Goal: Information Seeking & Learning: Stay updated

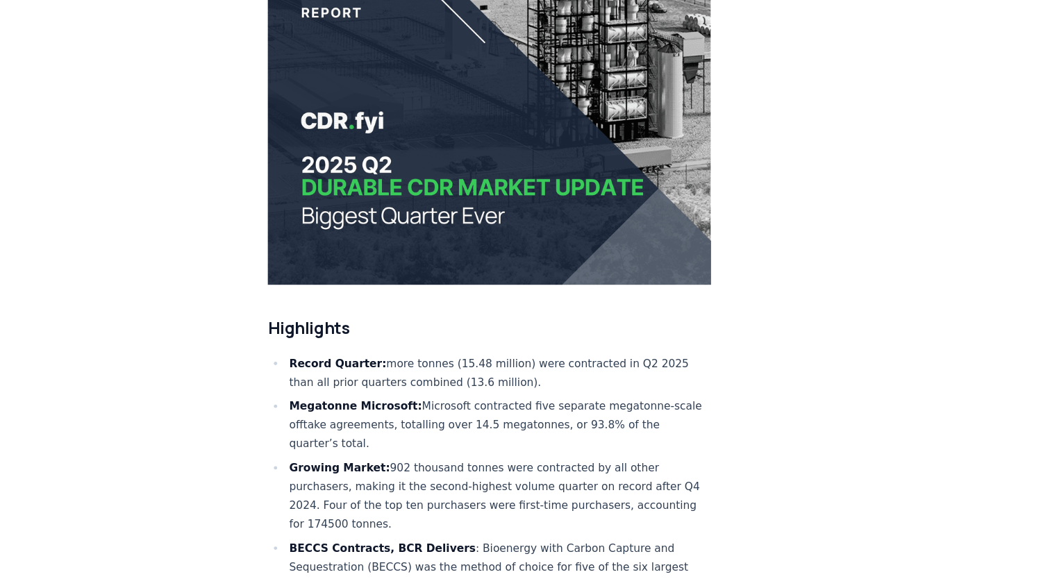
scroll to position [247, 0]
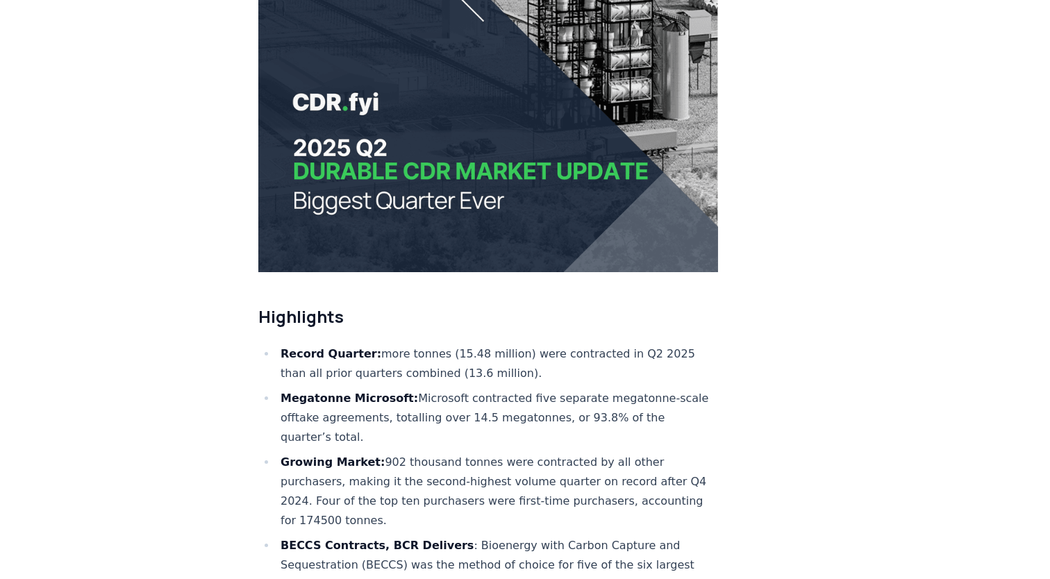
click at [470, 435] on ul "Record Quarter: more tonnes (15.48 million) were contracted in Q2 2025 than all…" at bounding box center [488, 531] width 460 height 372
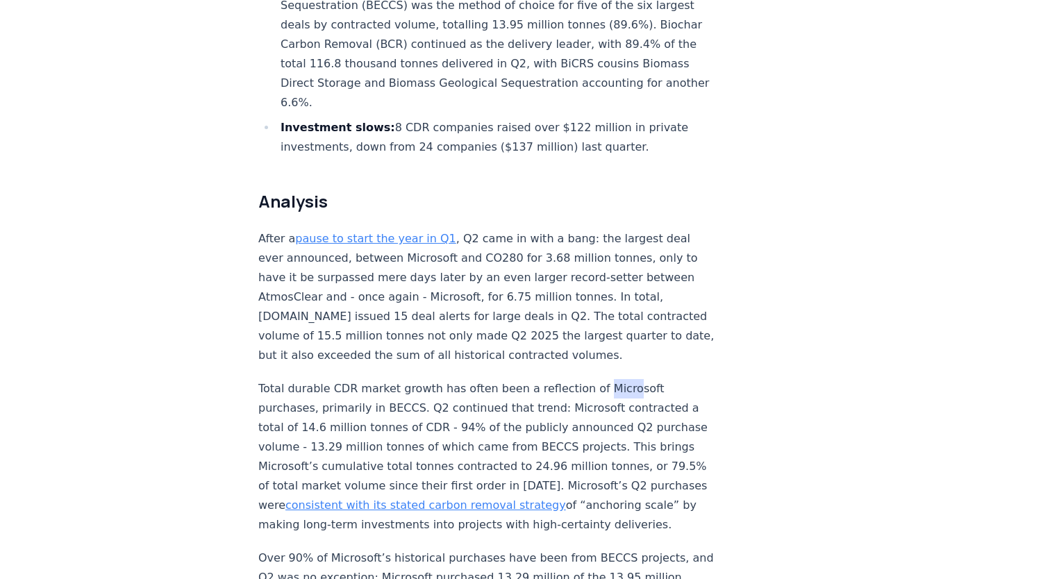
scroll to position [819, 0]
